Goal: Information Seeking & Learning: Learn about a topic

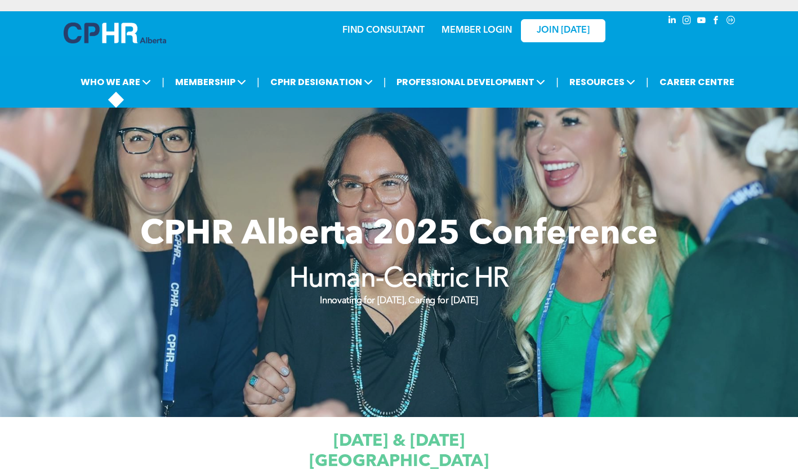
scroll to position [56, 0]
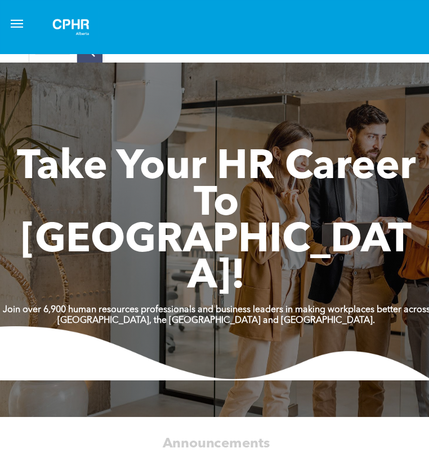
click at [28, 24] on button "menu" at bounding box center [17, 23] width 23 height 23
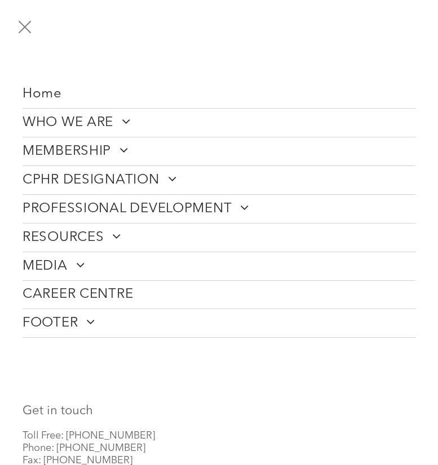
click at [228, 198] on link "PROFESSIONAL DEVELOPMENT" at bounding box center [219, 209] width 393 height 28
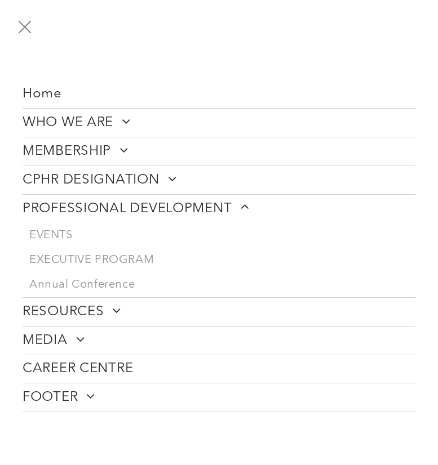
click at [105, 305] on span at bounding box center [112, 311] width 17 height 14
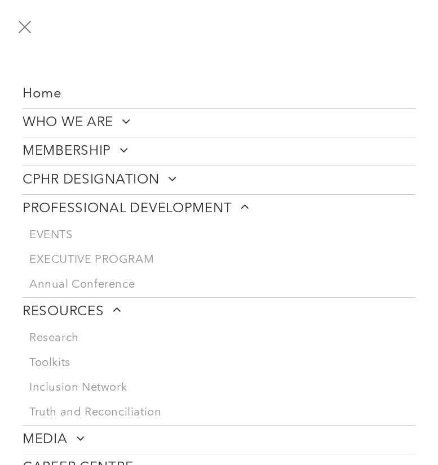
click at [23, 22] on button "menu" at bounding box center [24, 26] width 29 height 29
